Goal: Task Accomplishment & Management: Complete application form

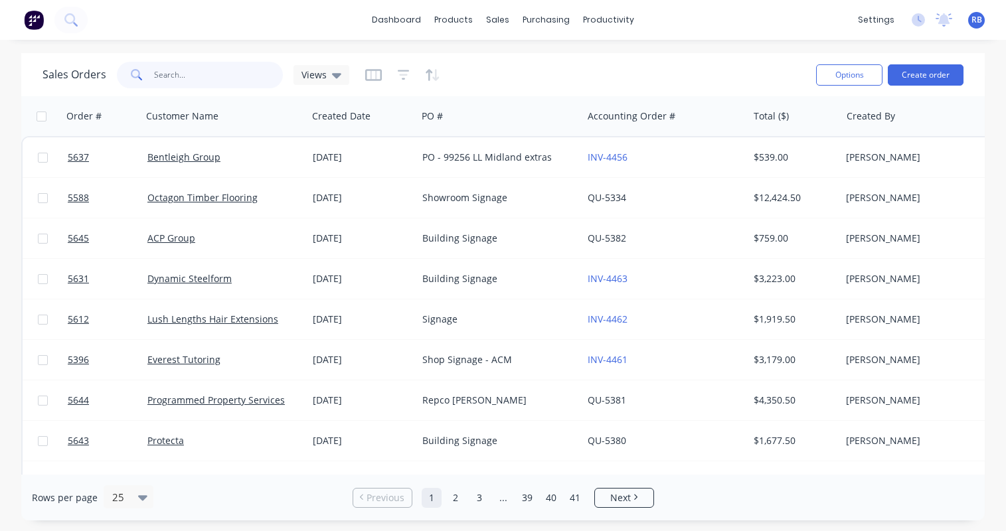
click at [209, 78] on input "text" at bounding box center [218, 75] width 129 height 27
type input "under"
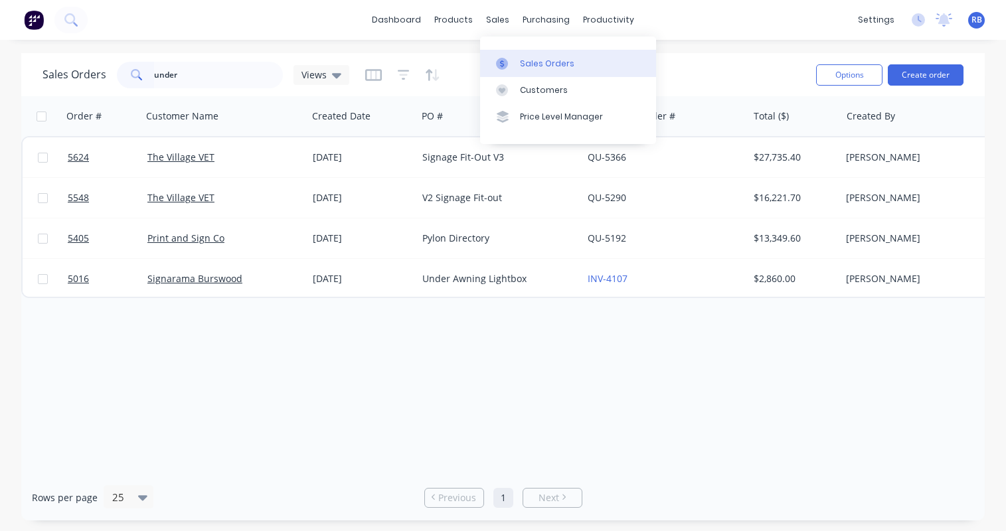
click at [540, 64] on div "Sales Orders" at bounding box center [547, 64] width 54 height 12
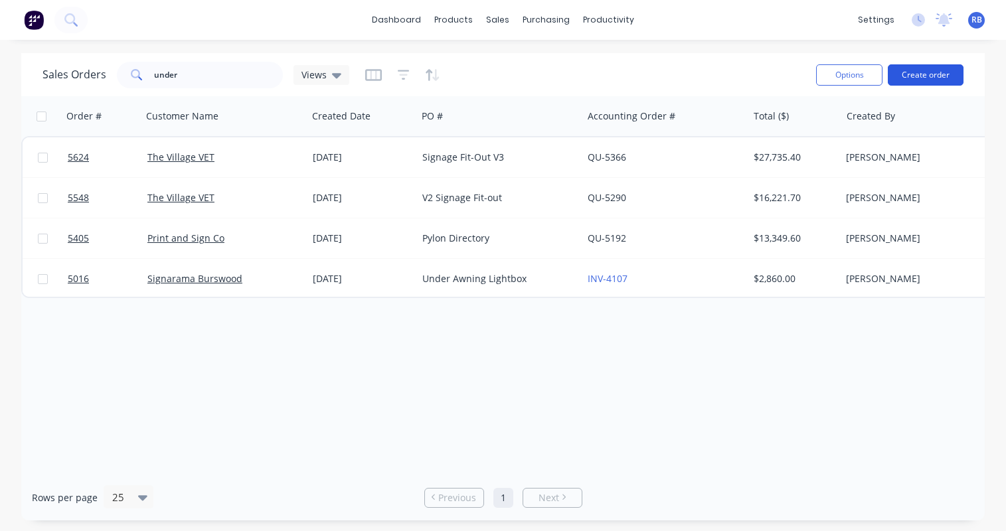
click at [927, 68] on button "Create order" at bounding box center [925, 74] width 76 height 21
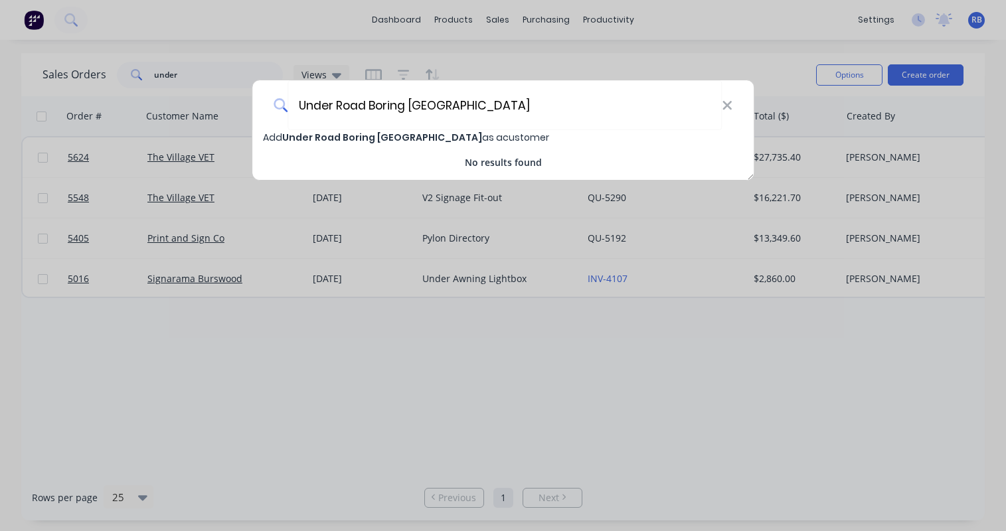
type input "Under Road Boring [GEOGRAPHIC_DATA]"
click at [329, 141] on span "Under Road Boring [GEOGRAPHIC_DATA]" at bounding box center [382, 137] width 200 height 13
select select "AU"
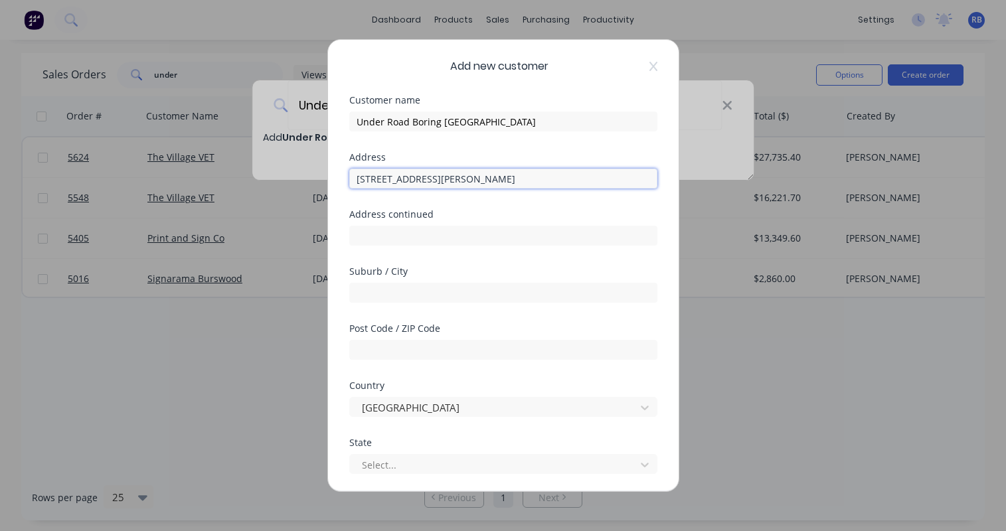
type input "38 Davison Street"
type input "Maddington"
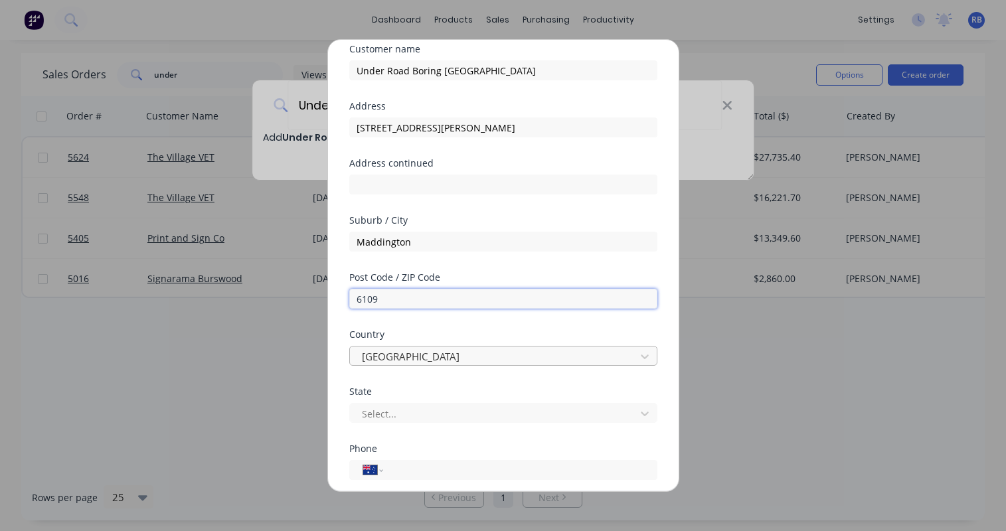
scroll to position [123, 0]
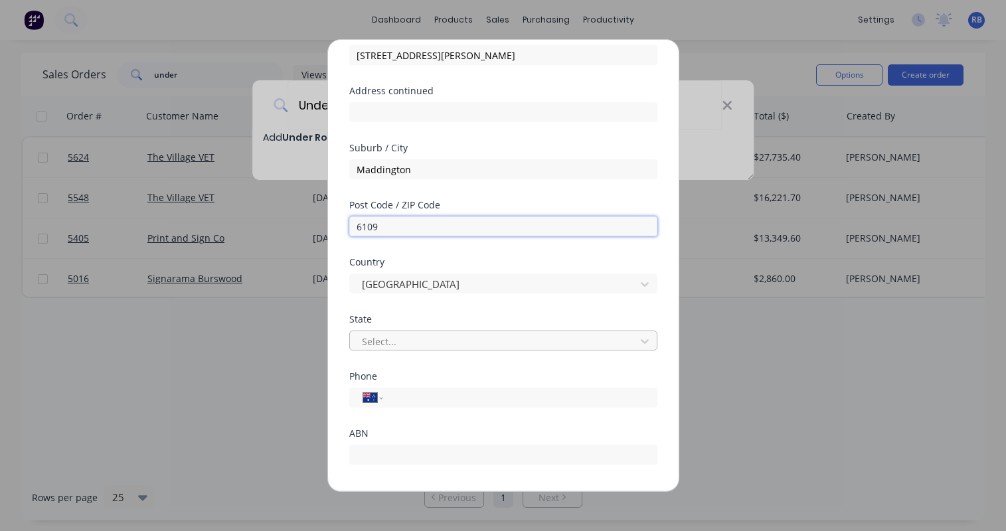
type input "6109"
click at [384, 338] on div "Select..." at bounding box center [495, 342] width 266 height 14
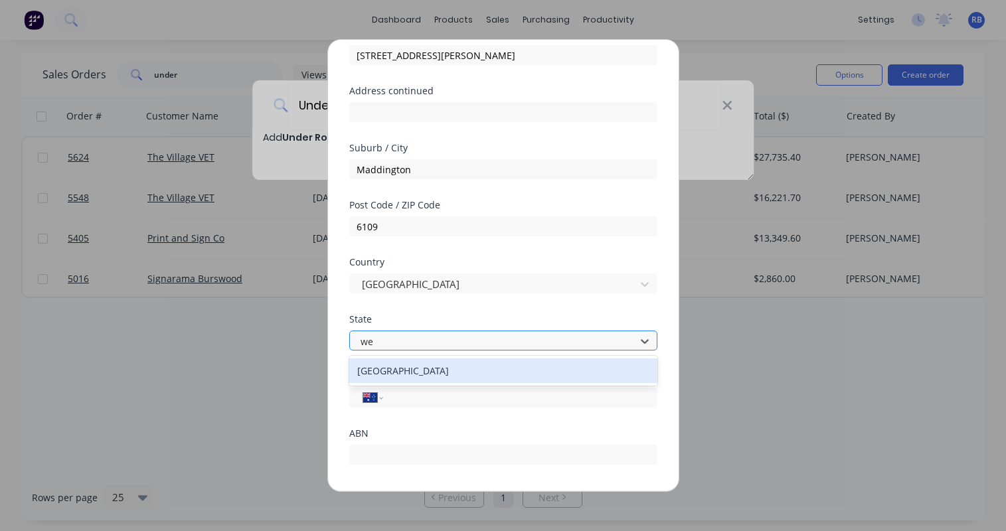
scroll to position [0, 0]
type input "wes"
click at [399, 372] on div "Western Australia" at bounding box center [503, 370] width 308 height 25
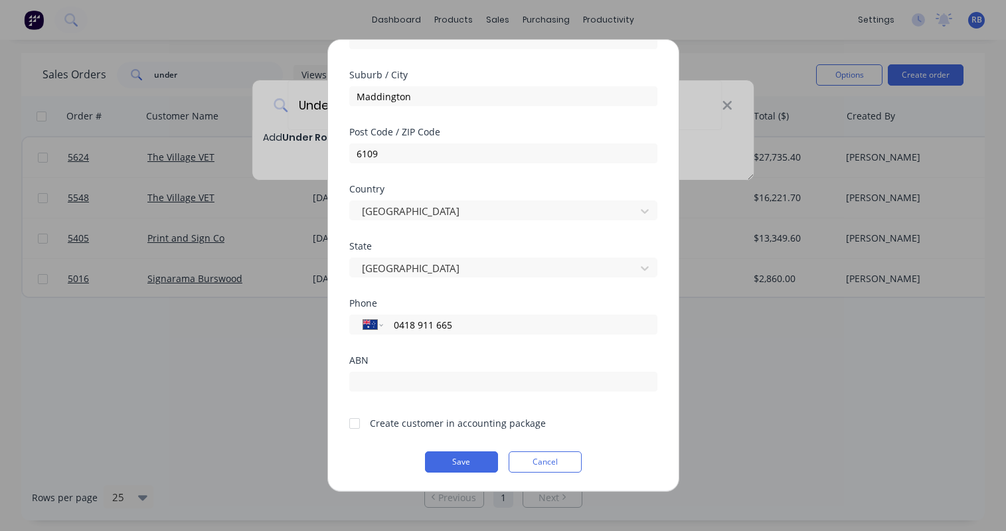
scroll to position [196, 0]
type input "0418 911 665"
click at [354, 423] on div at bounding box center [354, 423] width 27 height 27
click at [469, 459] on button "Save" at bounding box center [461, 461] width 73 height 21
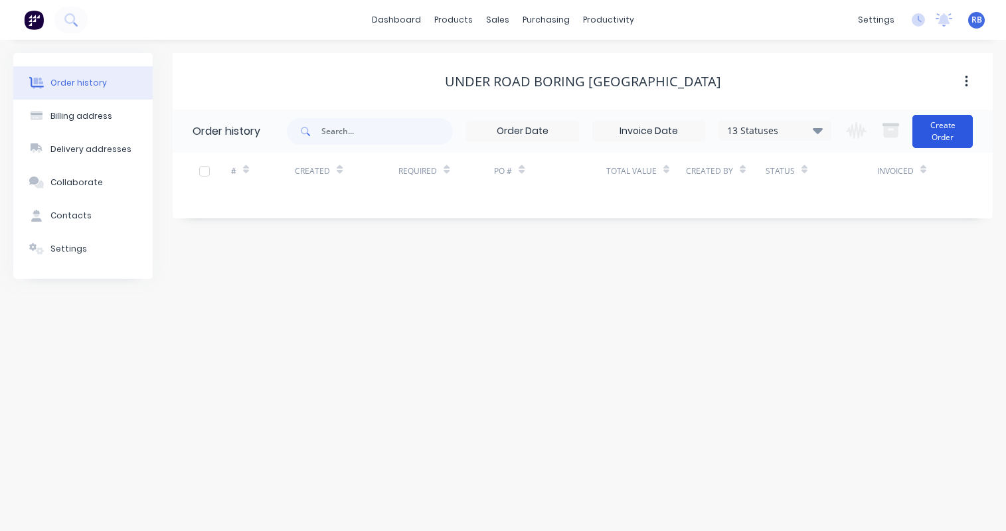
click at [931, 135] on button "Create Order" at bounding box center [942, 131] width 60 height 33
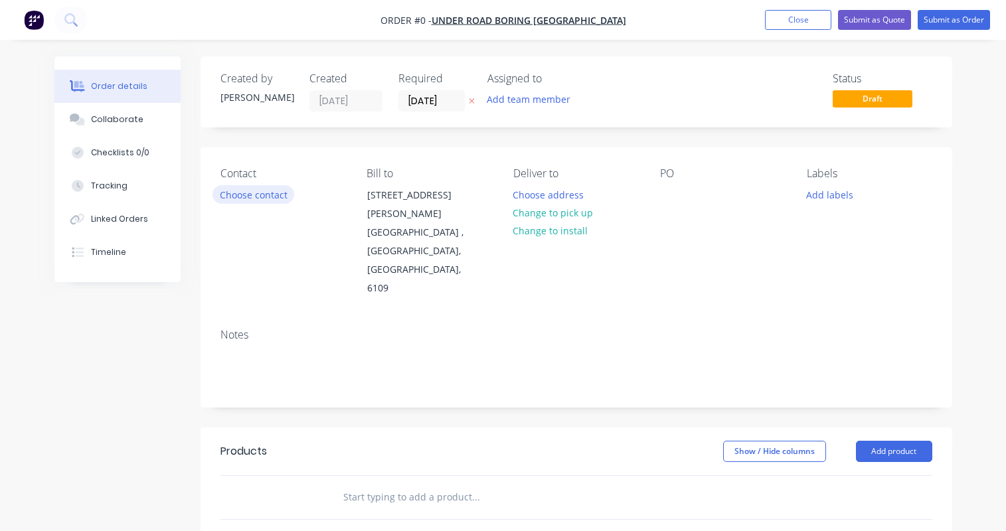
click at [225, 192] on button "Choose contact" at bounding box center [253, 194] width 82 height 18
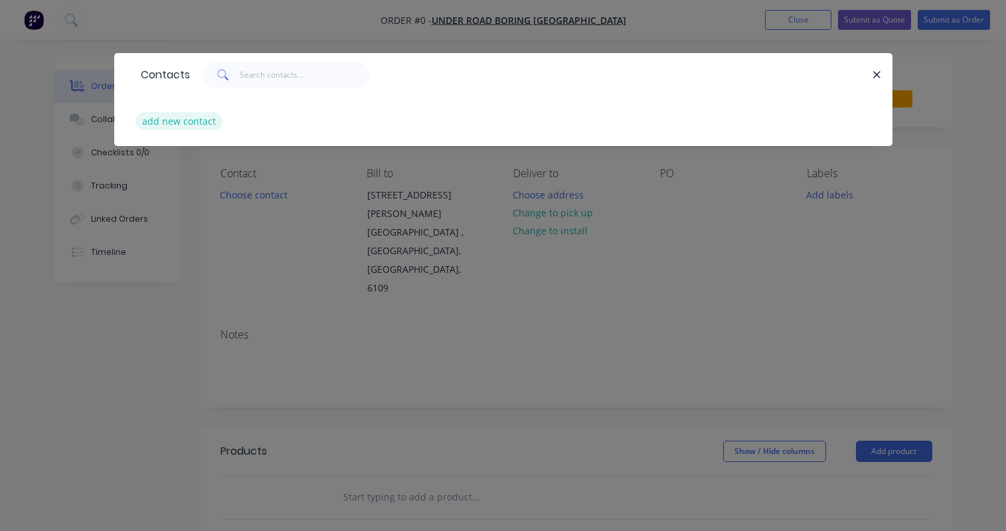
click at [190, 117] on button "add new contact" at bounding box center [179, 121] width 88 height 18
select select "AU"
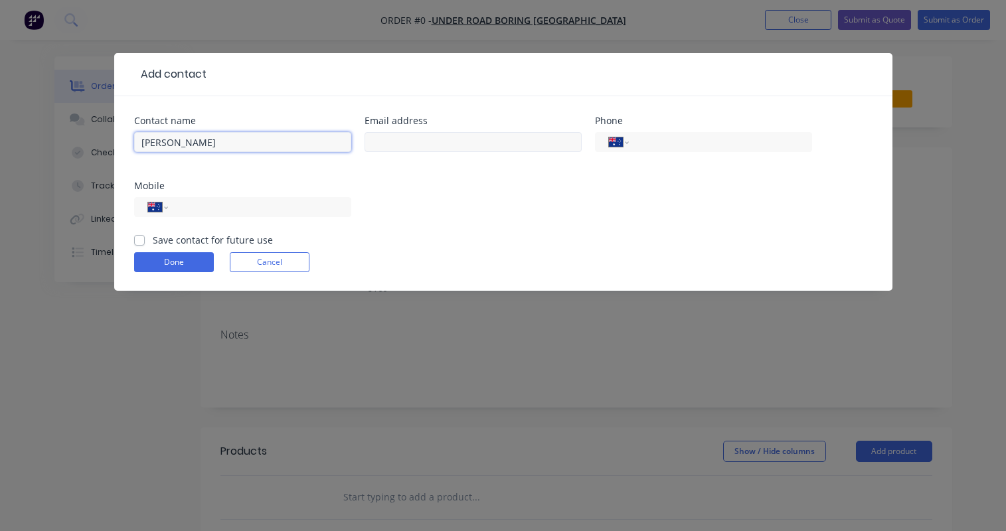
type input "Matt Evans"
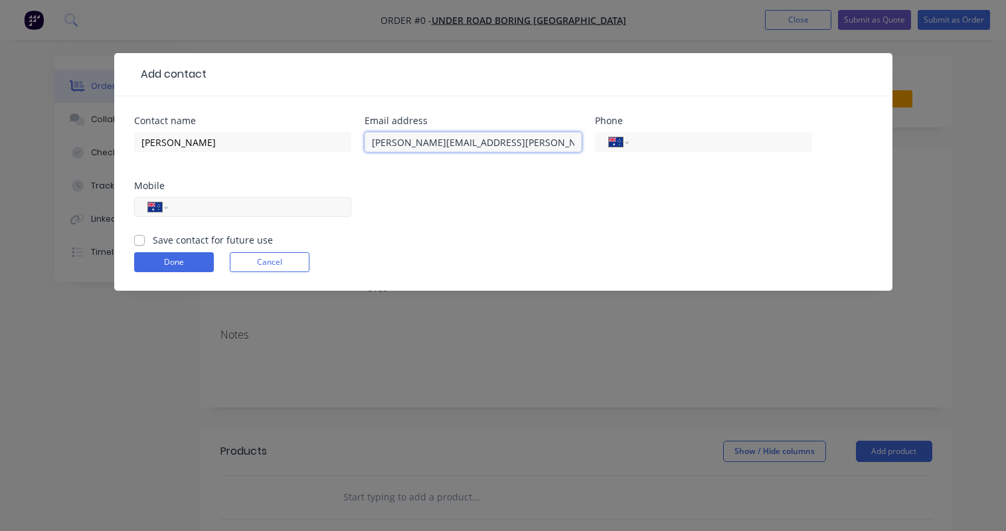
type input "matt.evans@urbwa.com.au"
click at [254, 200] on input "tel" at bounding box center [256, 207] width 159 height 15
type input "0418 911 665"
click at [153, 241] on label "Save contact for future use" at bounding box center [213, 240] width 120 height 14
click at [141, 241] on input "Save contact for future use" at bounding box center [139, 239] width 11 height 13
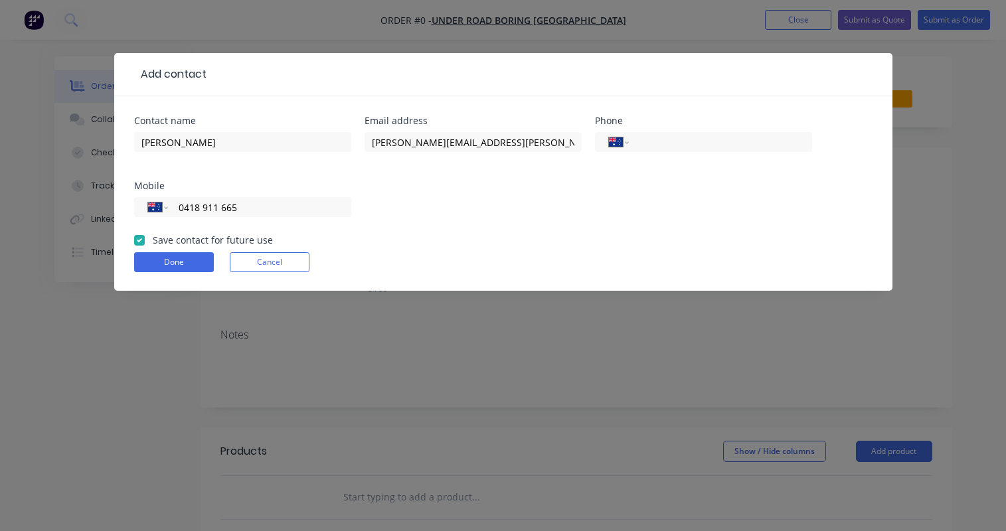
checkbox input "true"
click at [163, 259] on button "Done" at bounding box center [174, 262] width 80 height 20
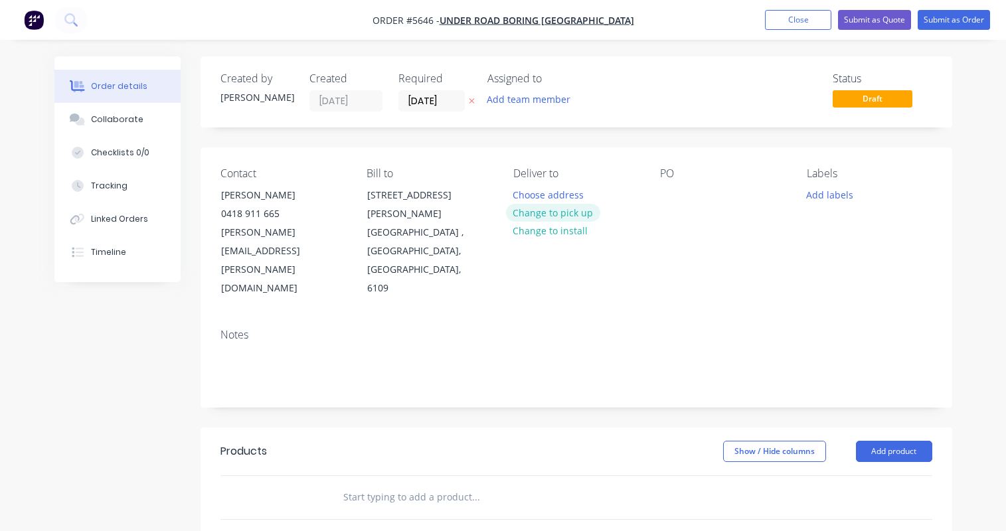
click at [558, 213] on button "Change to pick up" at bounding box center [553, 213] width 94 height 18
click at [530, 188] on div at bounding box center [523, 194] width 21 height 19
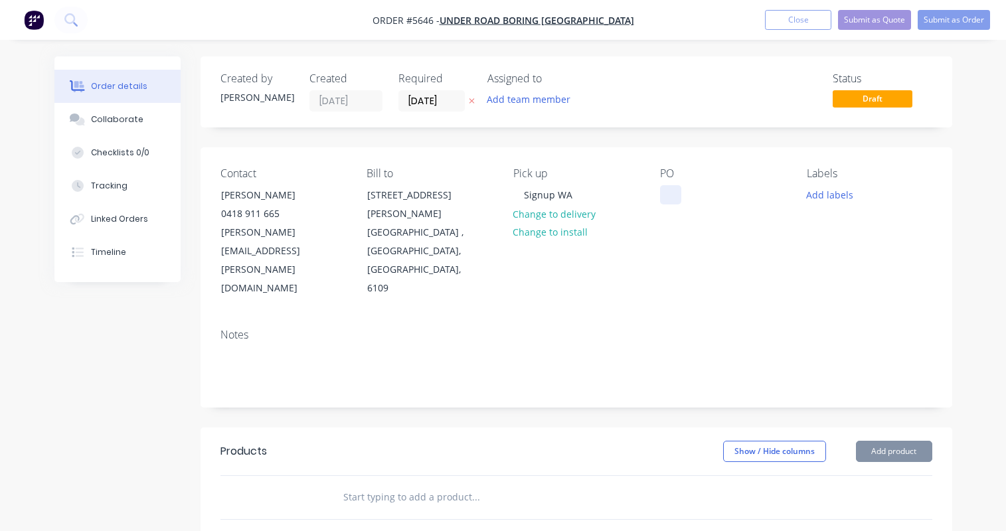
click at [664, 192] on div at bounding box center [670, 194] width 21 height 19
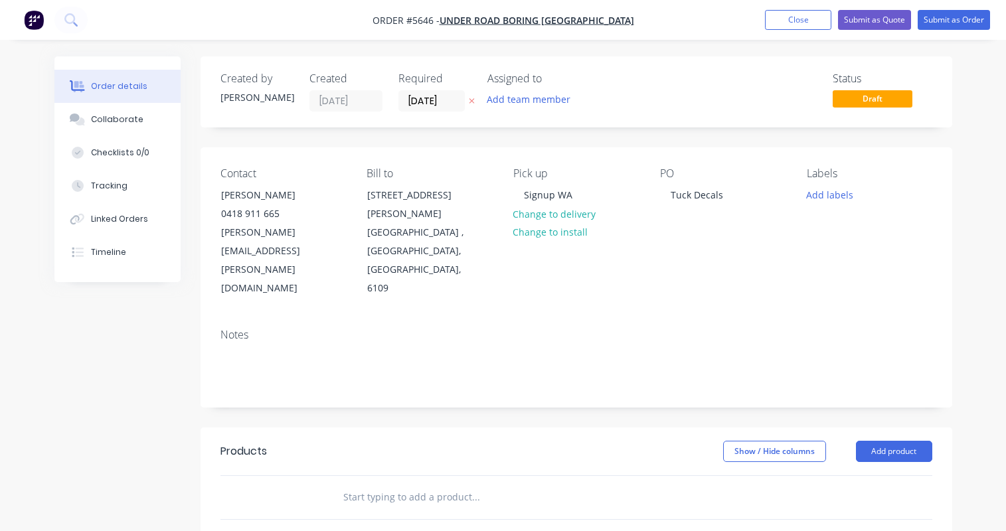
click at [384, 484] on input "text" at bounding box center [475, 497] width 266 height 27
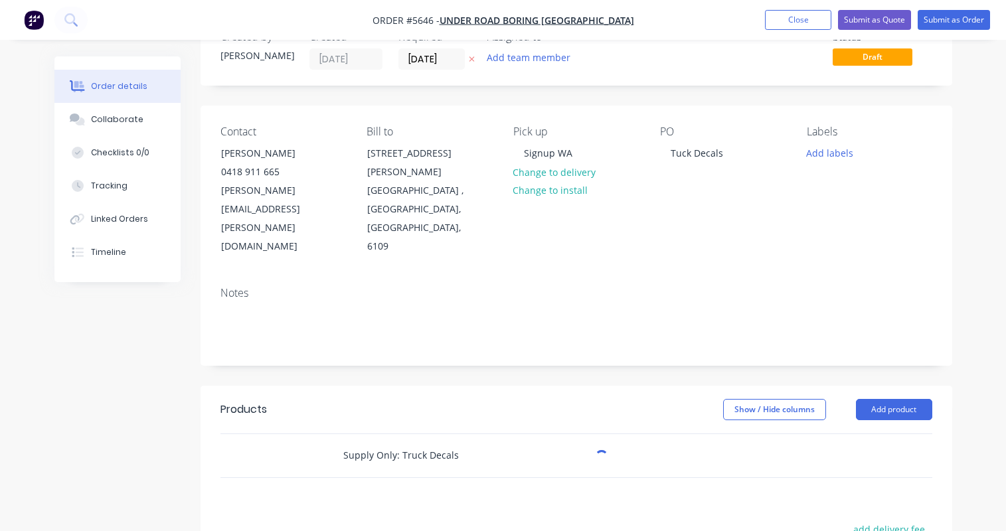
scroll to position [112, 0]
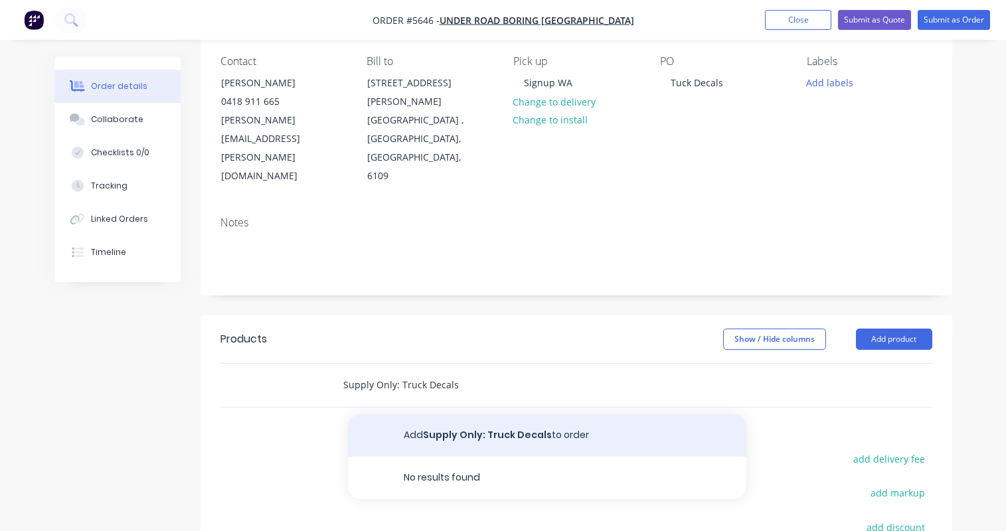
type input "Supply Only: Truck Decals"
click at [447, 414] on button "Add Supply Only: Truck Decals to order" at bounding box center [547, 435] width 398 height 42
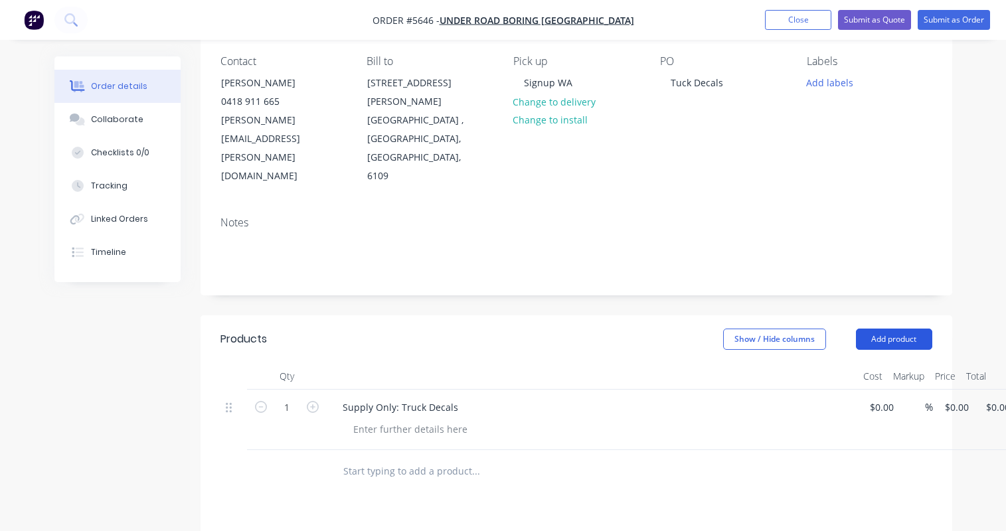
click at [892, 329] on button "Add product" at bounding box center [894, 339] width 76 height 21
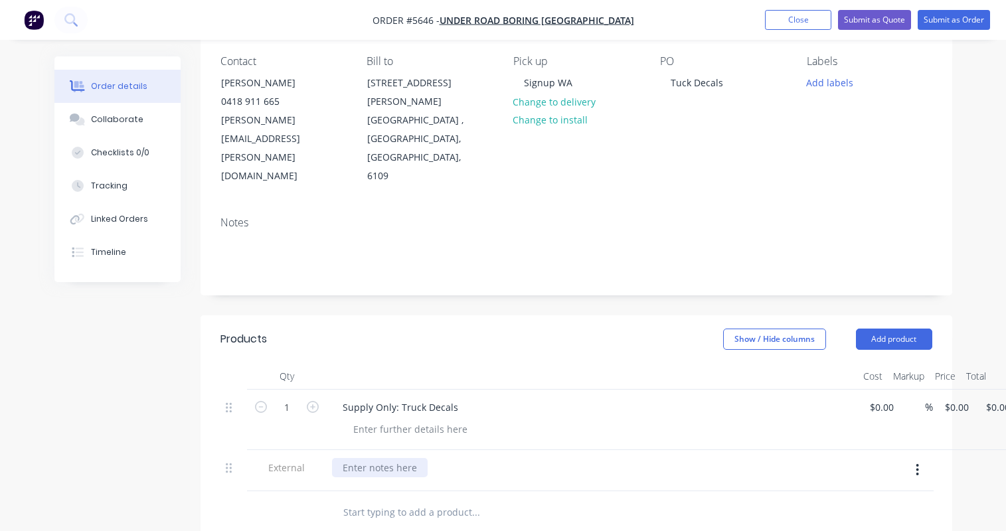
click at [379, 458] on div at bounding box center [380, 467] width 96 height 19
click at [378, 419] on div at bounding box center [409, 428] width 135 height 19
drag, startPoint x: 299, startPoint y: 350, endPoint x: 265, endPoint y: 350, distance: 33.9
click at [265, 396] on form "1" at bounding box center [286, 406] width 69 height 20
type input "4"
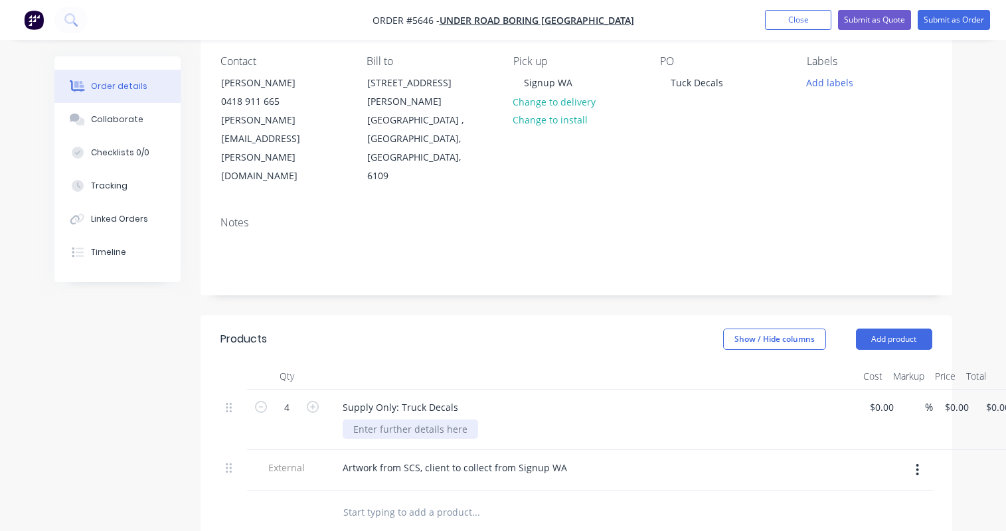
click at [380, 419] on div at bounding box center [409, 428] width 135 height 19
click at [384, 419] on div "450mm x 400mm h" at bounding box center [395, 428] width 106 height 19
drag, startPoint x: 456, startPoint y: 350, endPoint x: 344, endPoint y: 350, distance: 111.5
click at [344, 398] on div "Supply Only: Truck Decals" at bounding box center [400, 407] width 137 height 19
copy div "Supply Only: Truck Decals"
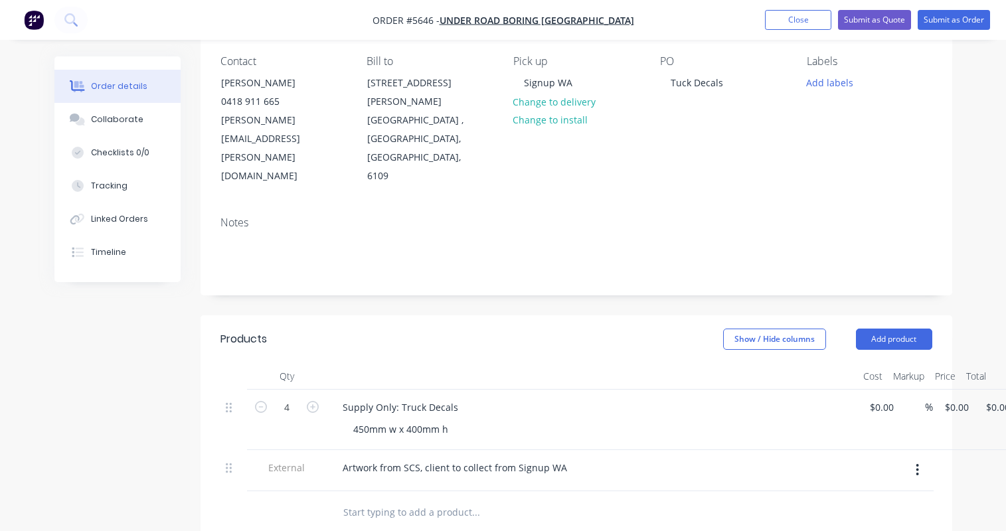
click at [350, 499] on input "text" at bounding box center [475, 512] width 266 height 27
paste input "Supply Only: Truck Decals"
type input "Supply Only: Truck Decals"
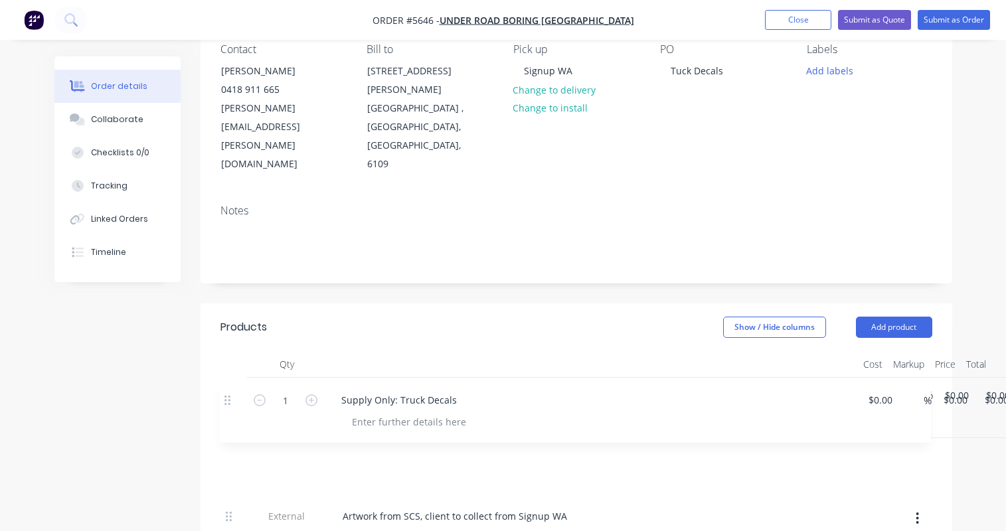
drag, startPoint x: 227, startPoint y: 455, endPoint x: 223, endPoint y: 394, distance: 61.9
click at [223, 394] on div "4 Supply Only: Truck Decals 450mm w x 400mm h $0.00 $0.00 % $0.00 $0.00 $0.00 $…" at bounding box center [576, 459] width 712 height 162
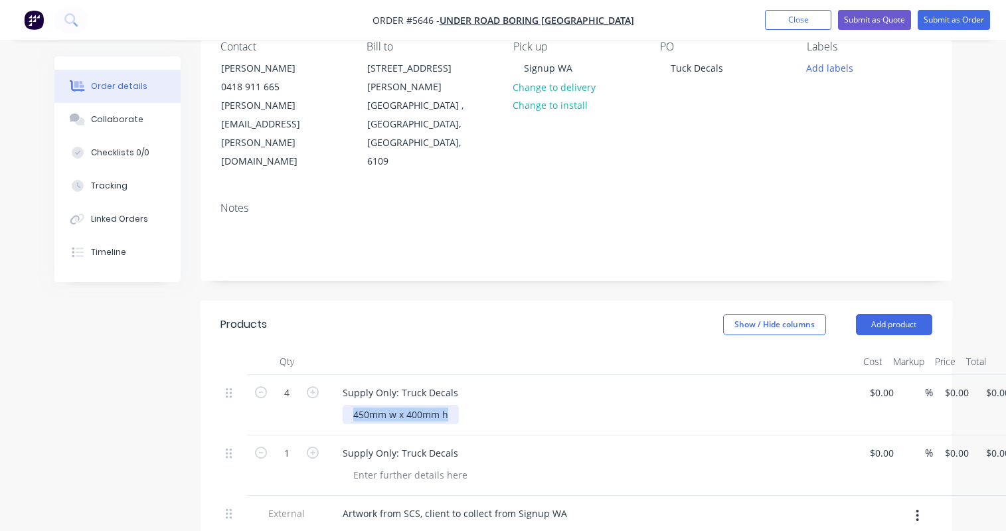
drag, startPoint x: 453, startPoint y: 362, endPoint x: 317, endPoint y: 362, distance: 136.7
click at [317, 375] on div "4 Supply Only: Truck Decals 450mm w x 400mm h $0.00 $0.00 % $0.00 $0.00 $0.00 $…" at bounding box center [576, 405] width 712 height 60
copy div "450mm w x 400mm h"
click at [372, 465] on div at bounding box center [409, 474] width 135 height 19
paste div
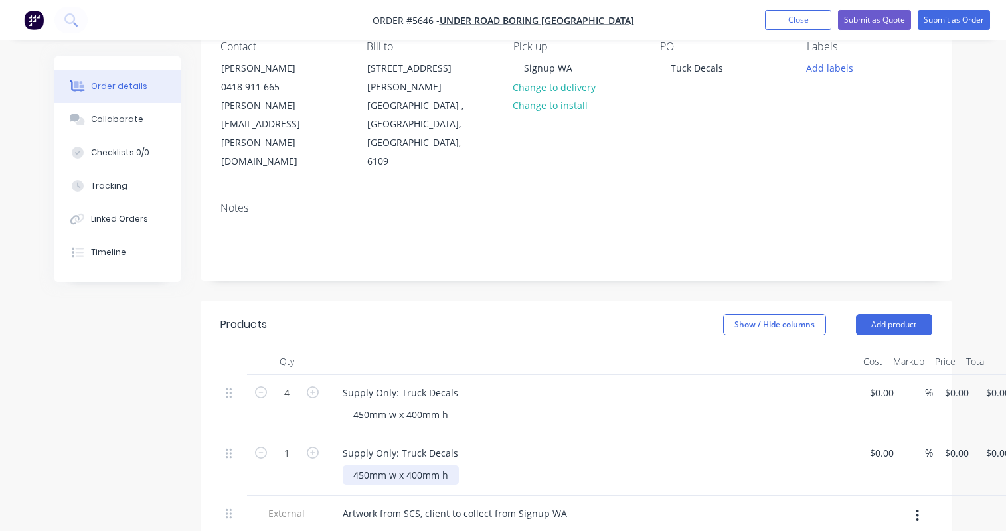
click at [361, 465] on div "450mm w x 400mm h" at bounding box center [400, 474] width 116 height 19
click at [451, 405] on div "450mm w x 400mm h" at bounding box center [400, 414] width 116 height 19
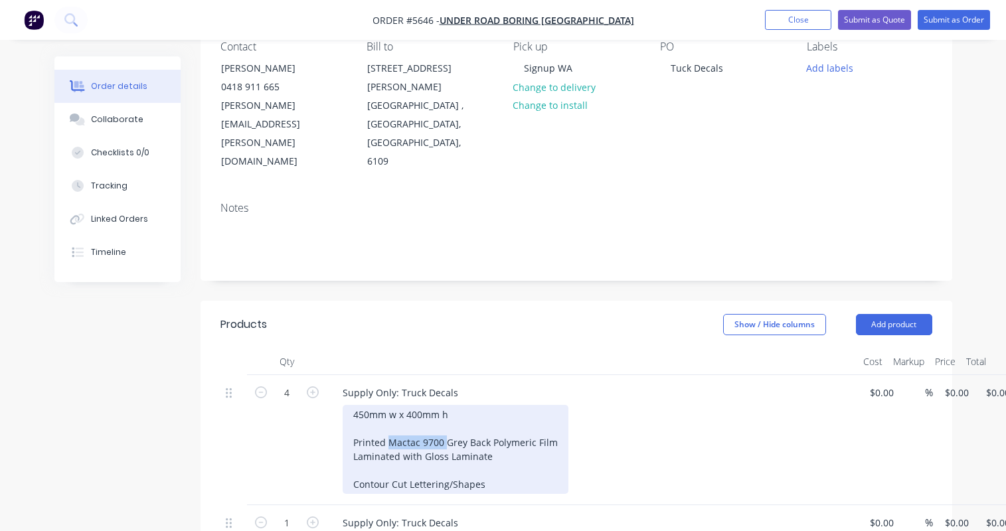
drag, startPoint x: 443, startPoint y: 386, endPoint x: 391, endPoint y: 386, distance: 52.4
click at [391, 405] on div "450mm w x 400mm h Printed Mactac 9700 Grey Back Polymeric Film Laminated with G…" at bounding box center [455, 449] width 226 height 89
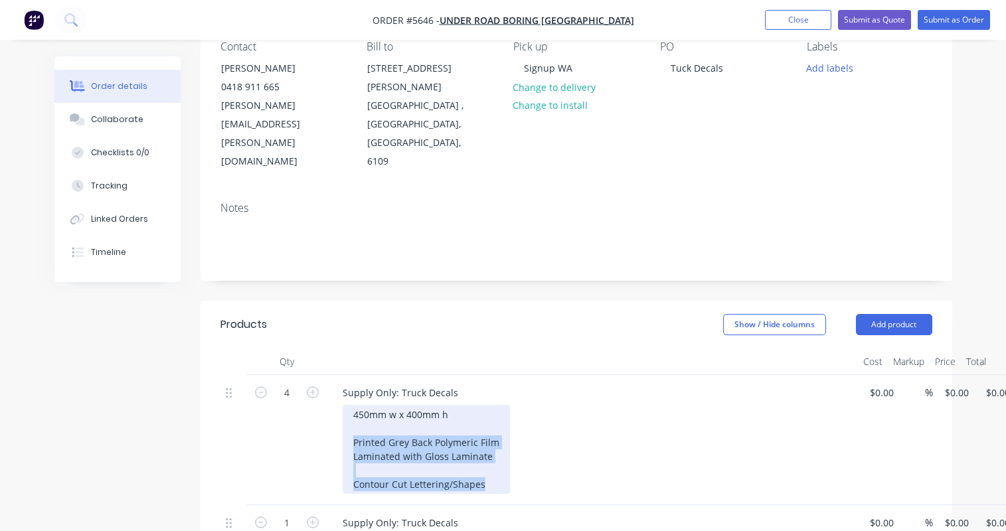
drag, startPoint x: 487, startPoint y: 431, endPoint x: 348, endPoint y: 391, distance: 143.9
click at [348, 405] on div "450mm w x 400mm h Printed Grey Back Polymeric Film Laminated with Gloss Laminat…" at bounding box center [425, 449] width 167 height 89
copy div "Printed Grey Back Polymeric Film Laminated with Gloss Laminate Contour Cut Lett…"
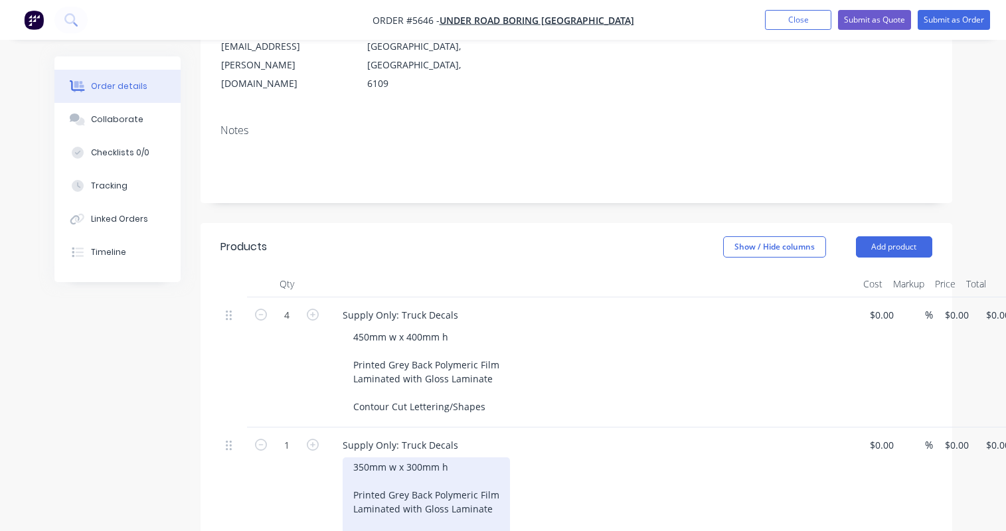
scroll to position [228, 0]
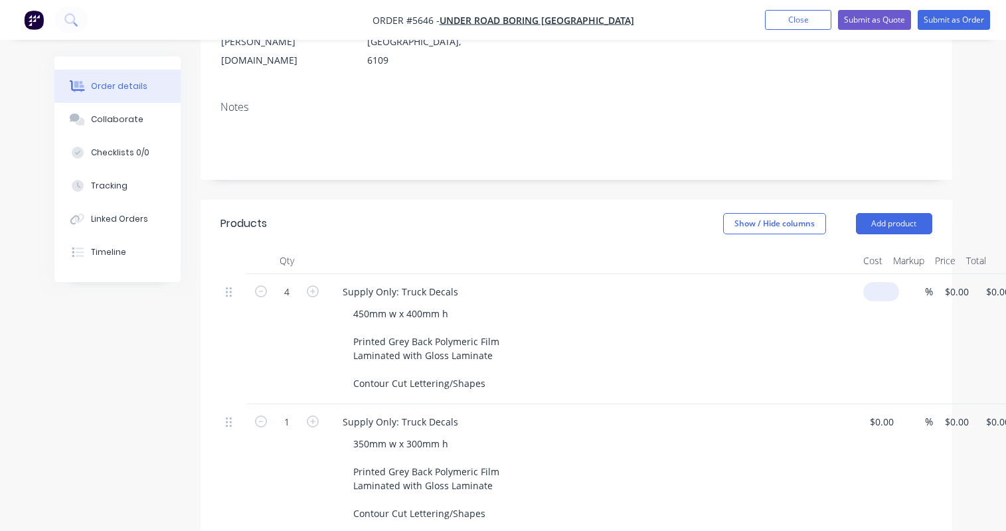
click at [877, 282] on input at bounding box center [883, 291] width 31 height 19
type input "$145.00"
type input "$580.00"
click at [730, 304] on div "450mm w x 400mm h Printed Grey Back Polymeric Film Laminated with Gloss Laminat…" at bounding box center [597, 348] width 510 height 89
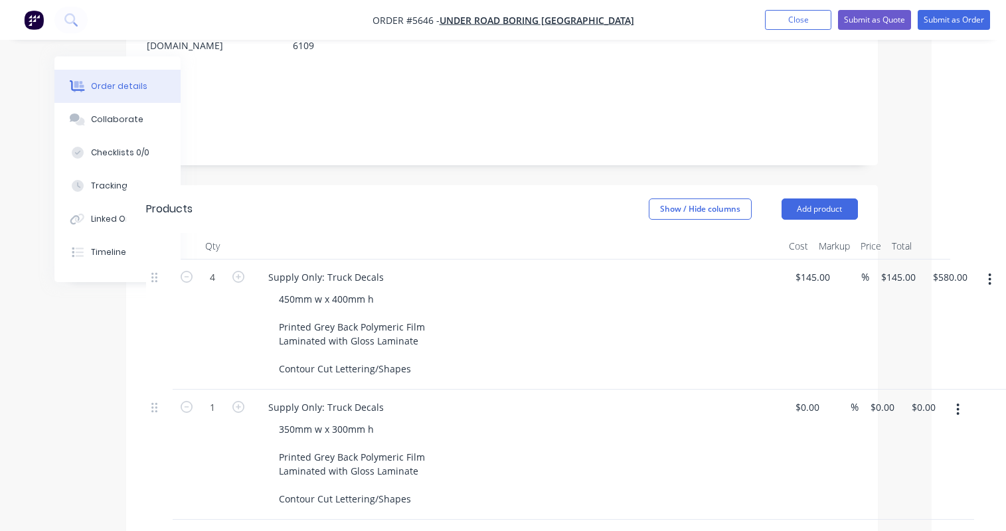
scroll to position [252, 74]
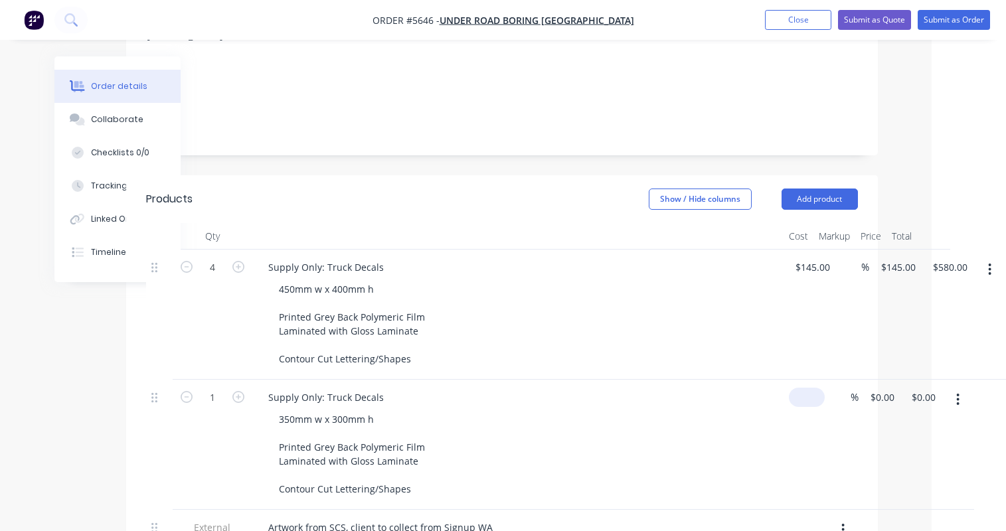
click at [803, 388] on input at bounding box center [809, 397] width 31 height 19
type input "$120.00"
click at [719, 388] on div "Supply Only: Truck Decals" at bounding box center [518, 397] width 520 height 19
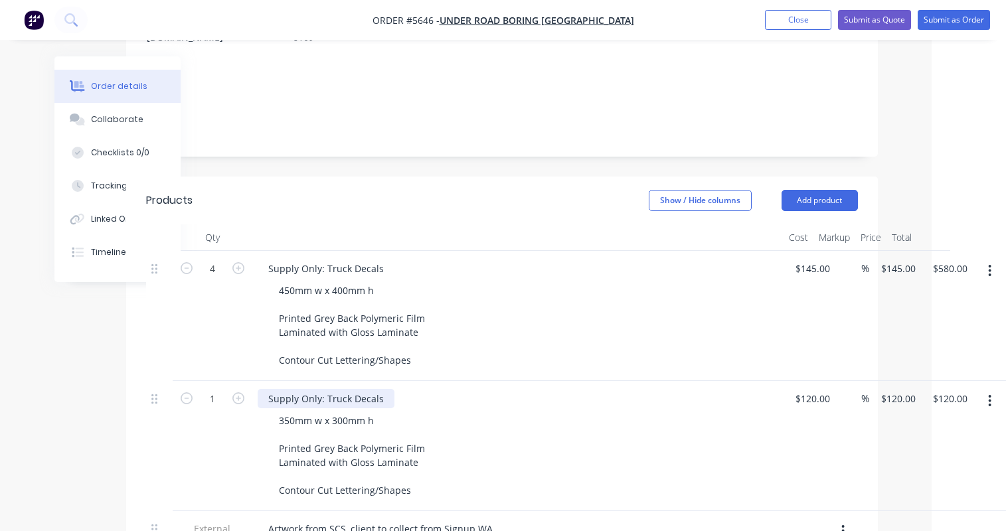
scroll to position [251, 74]
drag, startPoint x: 215, startPoint y: 339, endPoint x: 177, endPoint y: 339, distance: 38.5
click at [177, 381] on div "1" at bounding box center [213, 446] width 80 height 130
type input "4"
type input "$480.00"
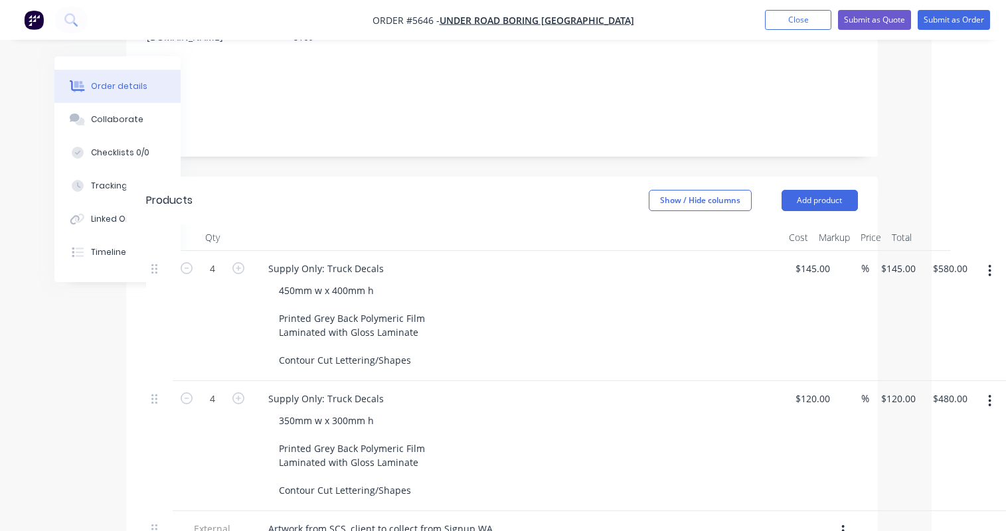
click at [465, 411] on div "350mm w x 300mm h Printed Grey Back Polymeric Film Laminated with Gloss Laminat…" at bounding box center [523, 455] width 510 height 89
click at [329, 519] on div "Artwork from SCS, client to collect from Signup WA" at bounding box center [381, 528] width 246 height 19
click at [264, 519] on div "Artwork from SCS, client to collect from Signup WA" at bounding box center [381, 528] width 246 height 19
click at [350, 519] on div "Artwork from SCS, client to collect from Signup WA" at bounding box center [381, 528] width 246 height 19
click at [267, 519] on div "Artwork from SCS, client to collect from Signup WA" at bounding box center [339, 535] width 163 height 33
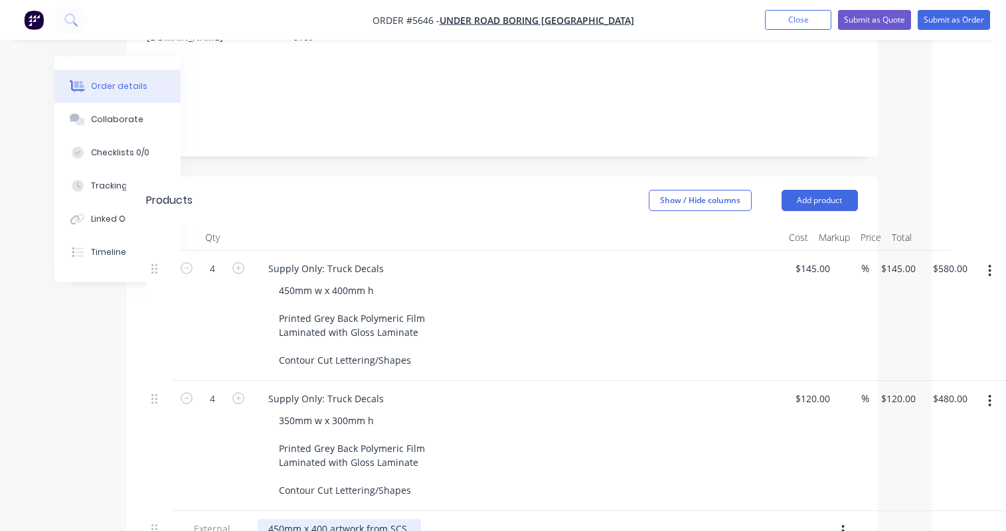
click at [416, 519] on div "450mm x 400 artwork from SCS, client to collect from Signup WA" at bounding box center [339, 535] width 163 height 33
drag, startPoint x: 447, startPoint y: 473, endPoint x: 600, endPoint y: 473, distance: 152.7
click at [600, 519] on div "450mm x 400 artwork from SCS, 350x300 to be supplied (unless just scaled client…" at bounding box center [434, 535] width 353 height 33
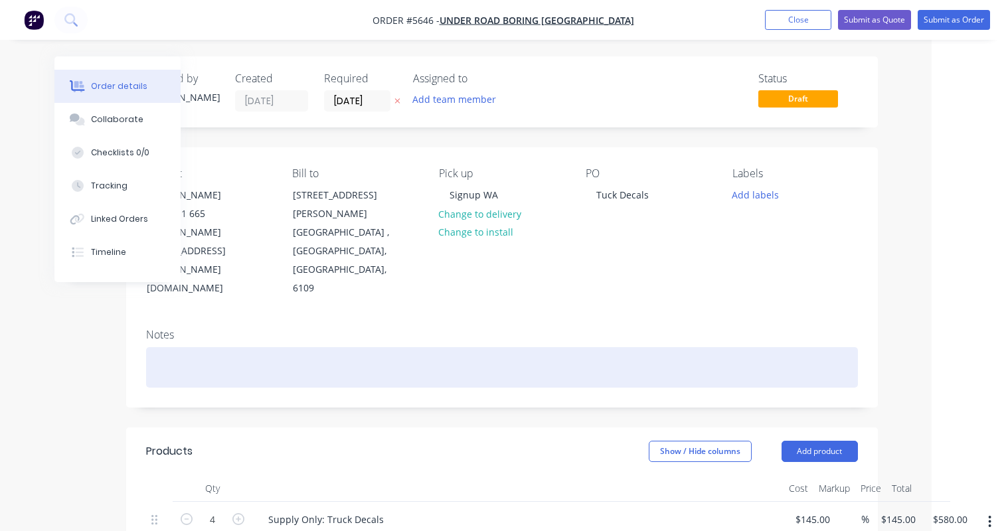
scroll to position [0, 74]
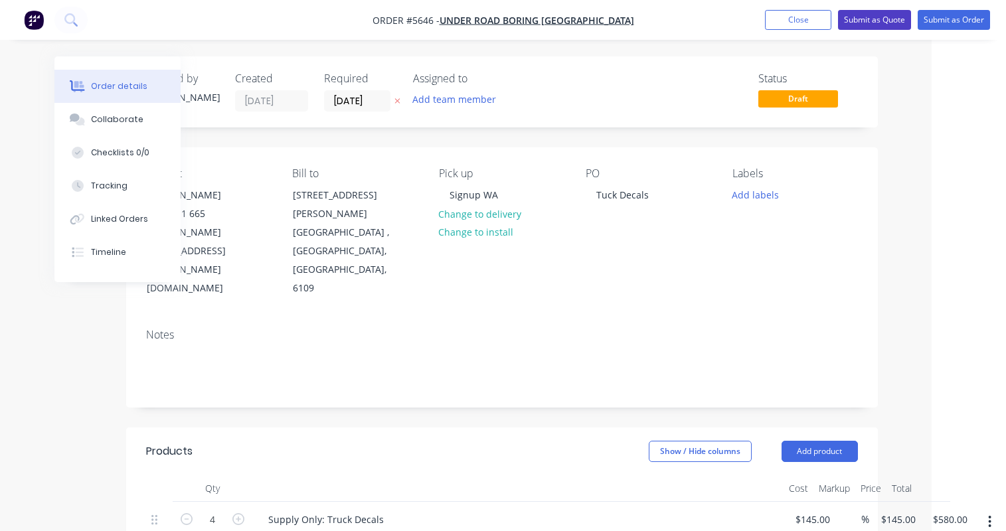
click at [874, 23] on button "Submit as Quote" at bounding box center [874, 20] width 73 height 20
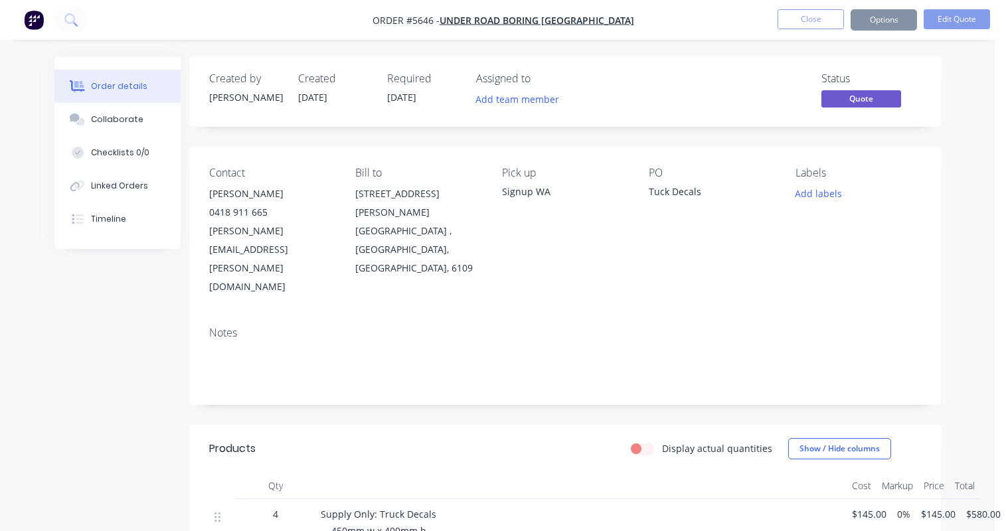
scroll to position [0, 0]
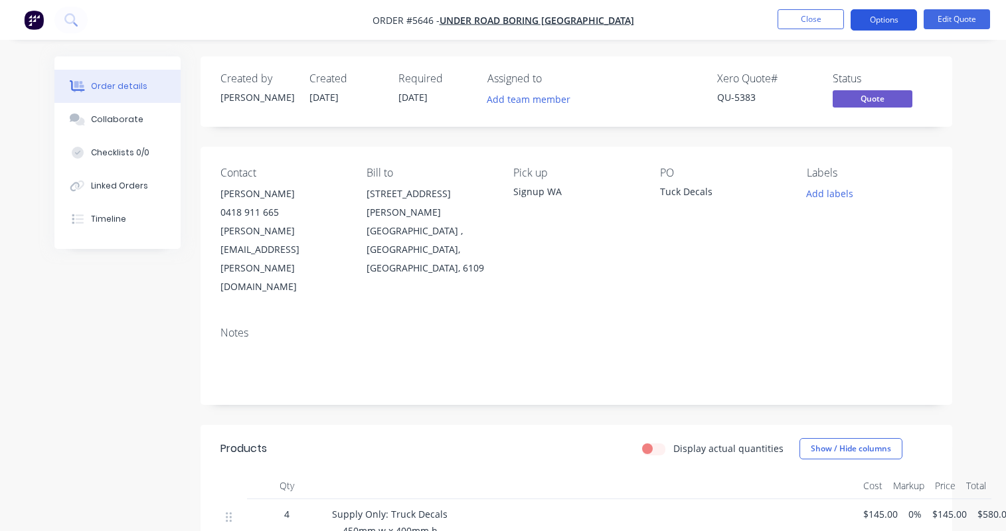
click at [870, 24] on button "Options" at bounding box center [883, 19] width 66 height 21
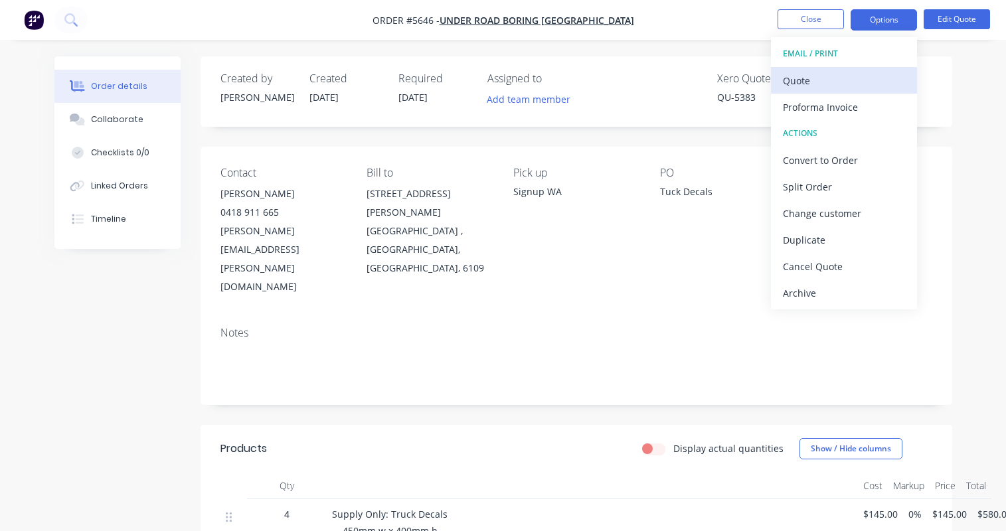
click at [794, 74] on div "Quote" at bounding box center [844, 80] width 122 height 19
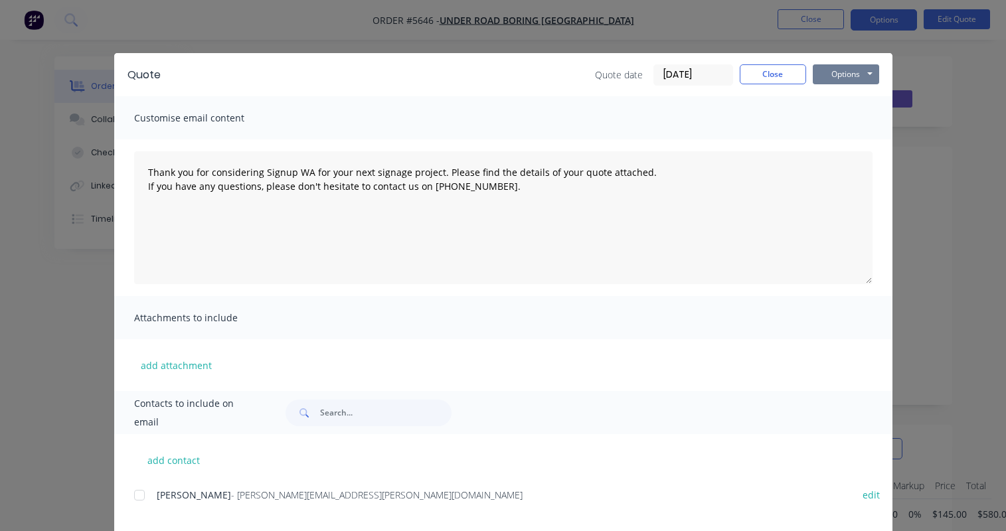
click at [832, 76] on button "Options" at bounding box center [845, 74] width 66 height 20
click at [839, 121] on button "Print" at bounding box center [854, 120] width 85 height 22
type textarea "Thank you for considering Signup WA for your next signage project. Please find …"
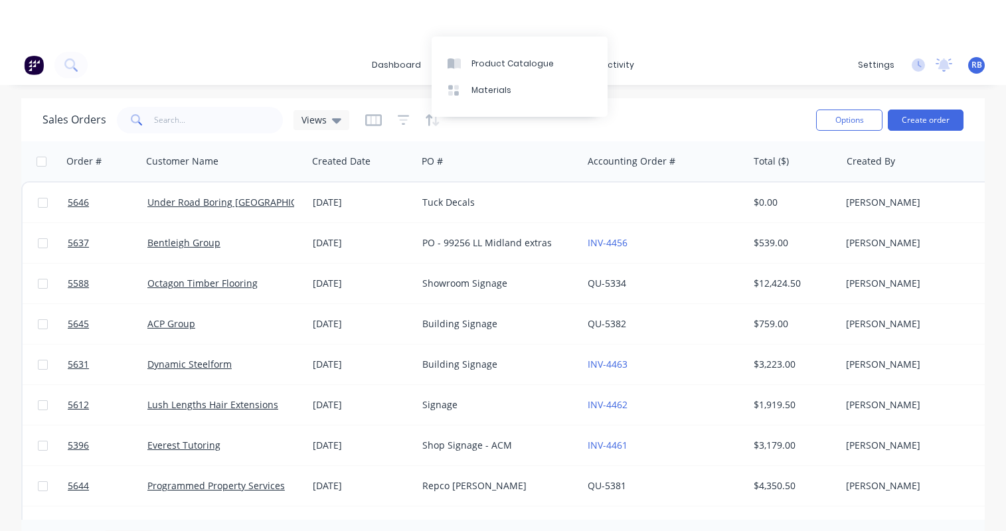
click at [202, 104] on div "Sales Orders Views" at bounding box center [423, 120] width 763 height 33
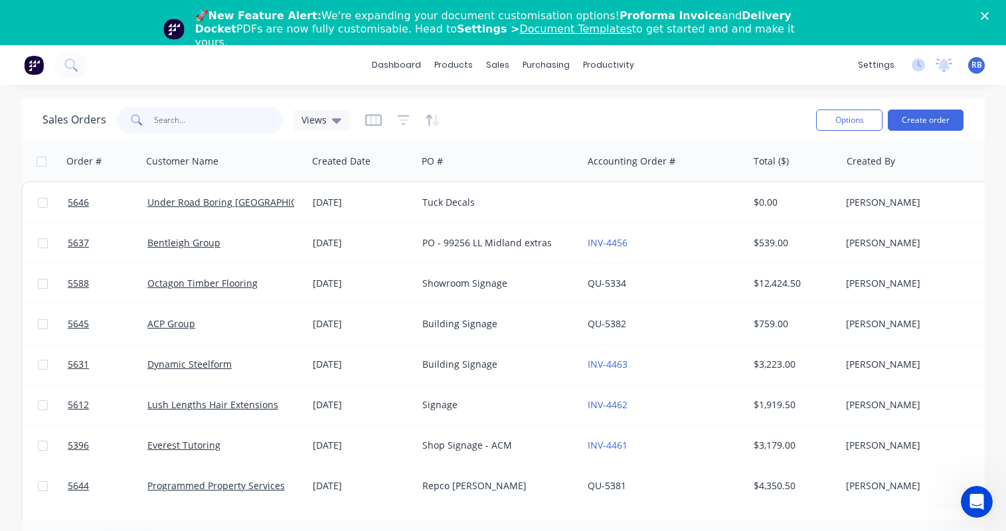
click at [173, 127] on input "text" at bounding box center [218, 120] width 129 height 27
type input "sercul"
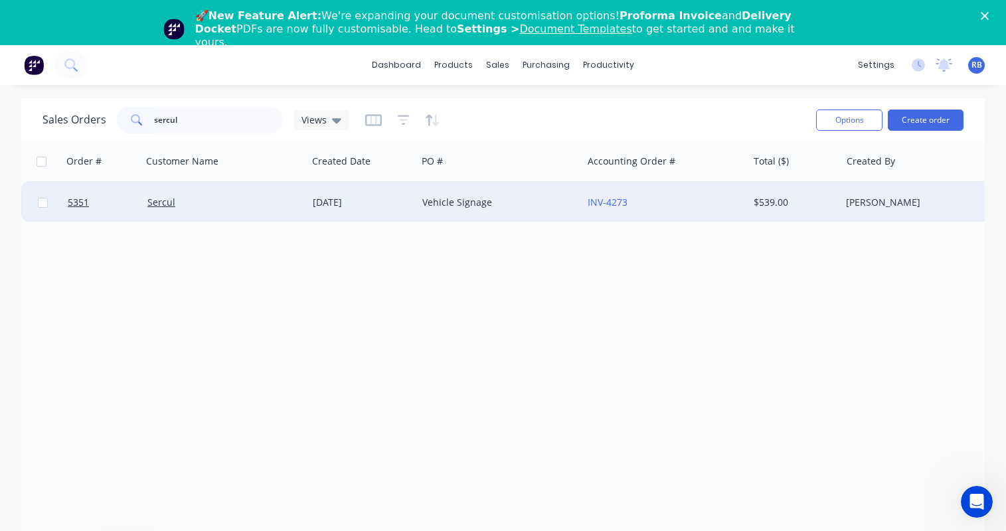
click at [237, 206] on div "Sercul" at bounding box center [220, 202] width 147 height 13
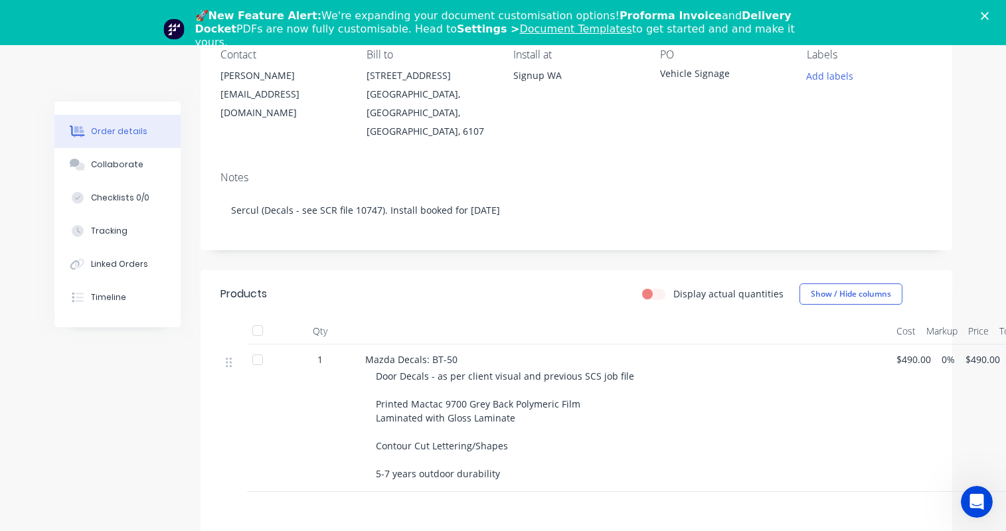
scroll to position [264, 0]
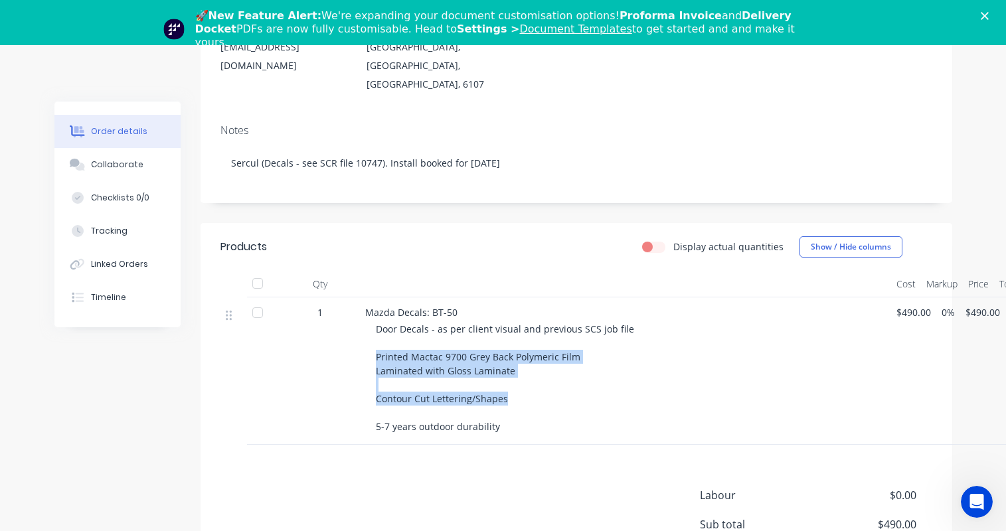
drag, startPoint x: 505, startPoint y: 379, endPoint x: 371, endPoint y: 333, distance: 141.9
click at [371, 333] on div "Mazda Decals: BT-50 Door Decals - as per client visual and previous SCS job fil…" at bounding box center [625, 370] width 531 height 147
copy span "Printed Mactac 9700 Grey Back Polymeric Film Laminated with Gloss Laminate Cont…"
